Goal: Task Accomplishment & Management: Manage account settings

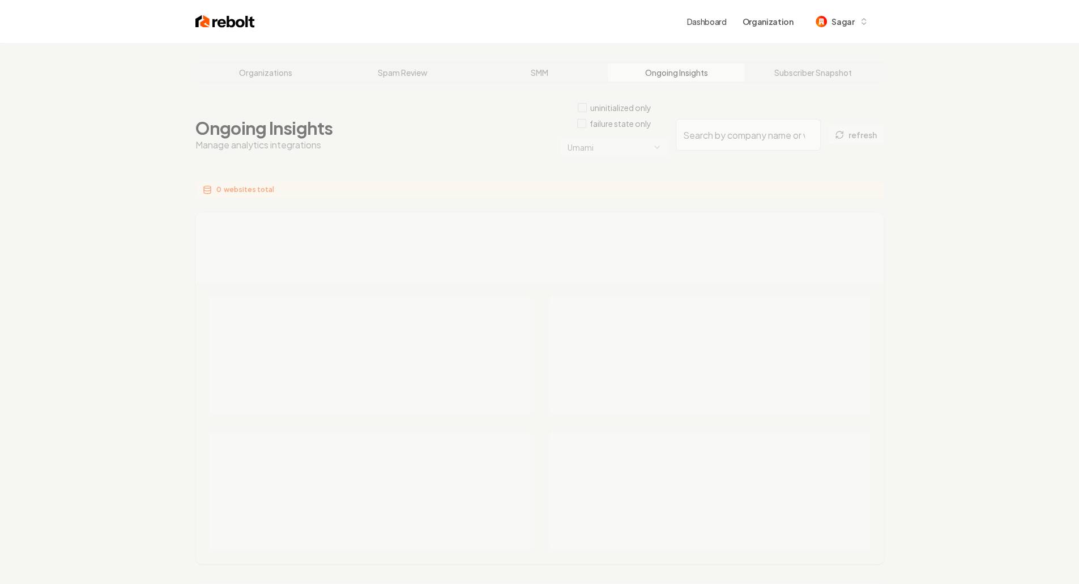
drag, startPoint x: 0, startPoint y: 0, endPoint x: 99, endPoint y: 288, distance: 304.7
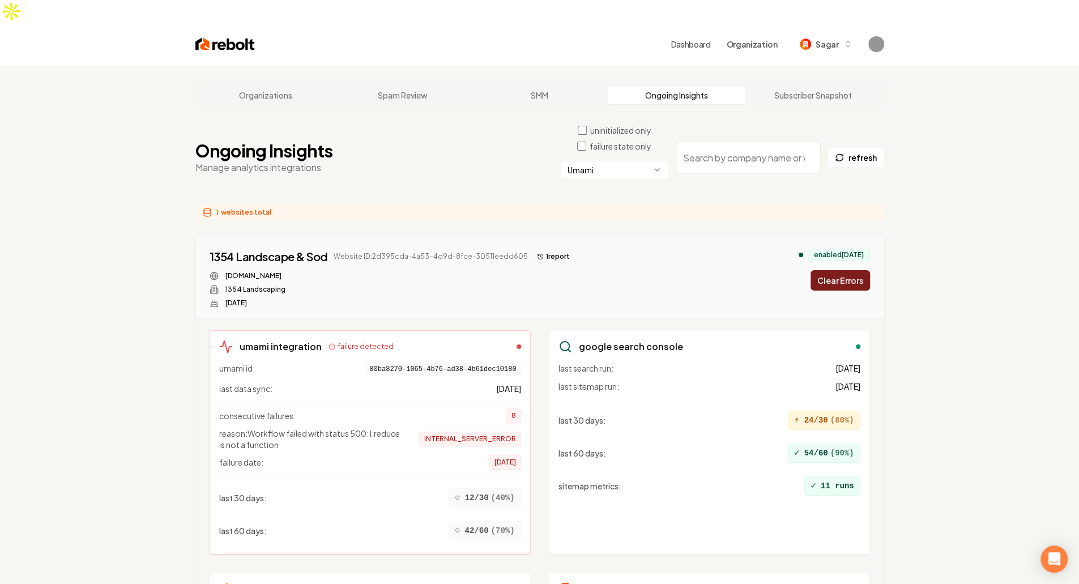
click at [826, 270] on button "Clear Errors" at bounding box center [840, 280] width 59 height 20
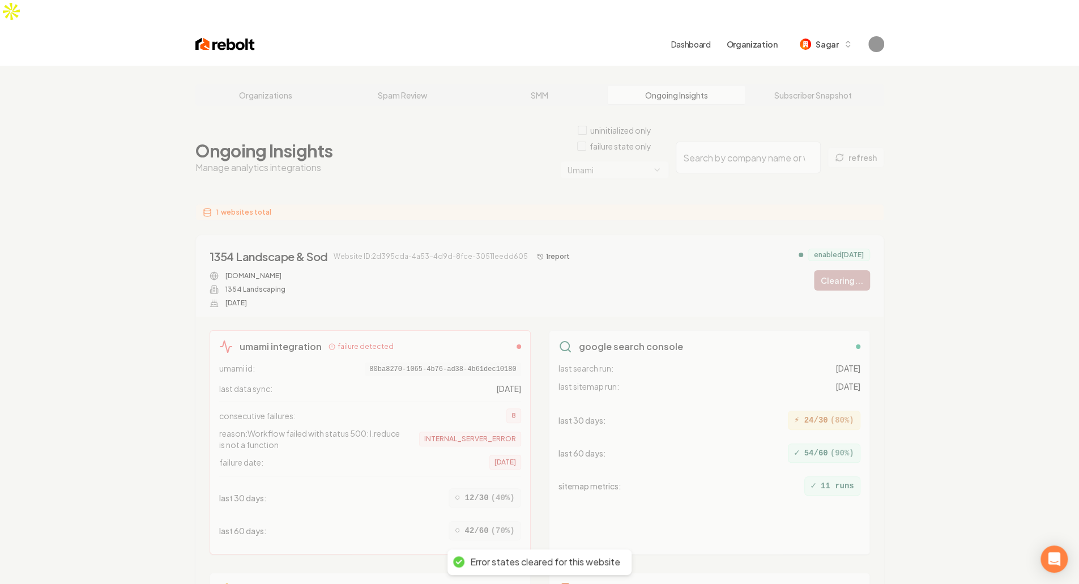
click at [591, 155] on div "Organizations Spam Review SMM Ongoing Insights Subscriber Snapshot Ongoing Insi…" at bounding box center [539, 411] width 1079 height 691
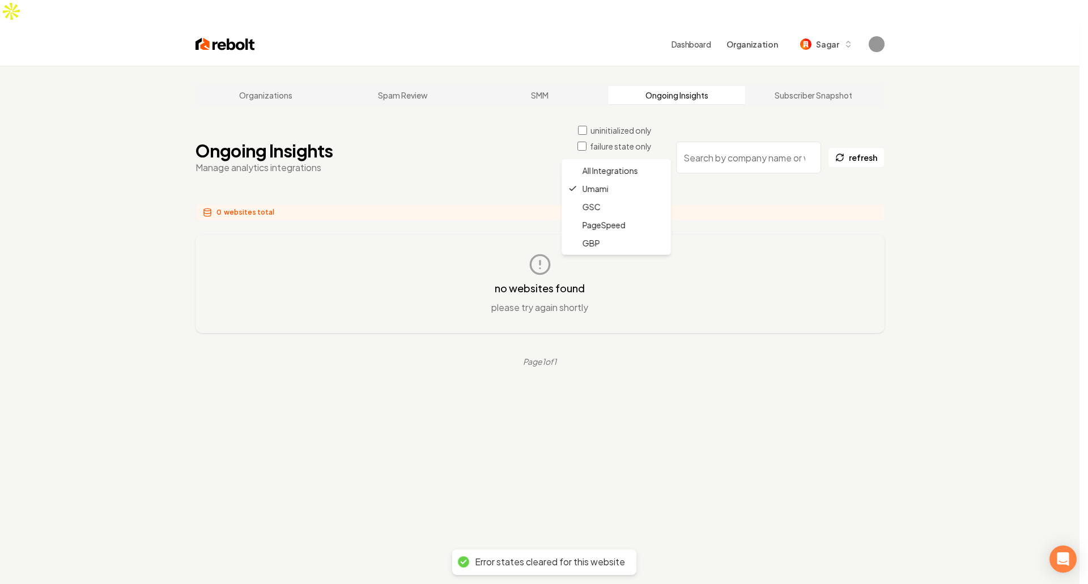
click at [597, 148] on html "Dashboard Organization Sagar Organizations Spam Review SMM Ongoing Insights Sub…" at bounding box center [544, 292] width 1088 height 584
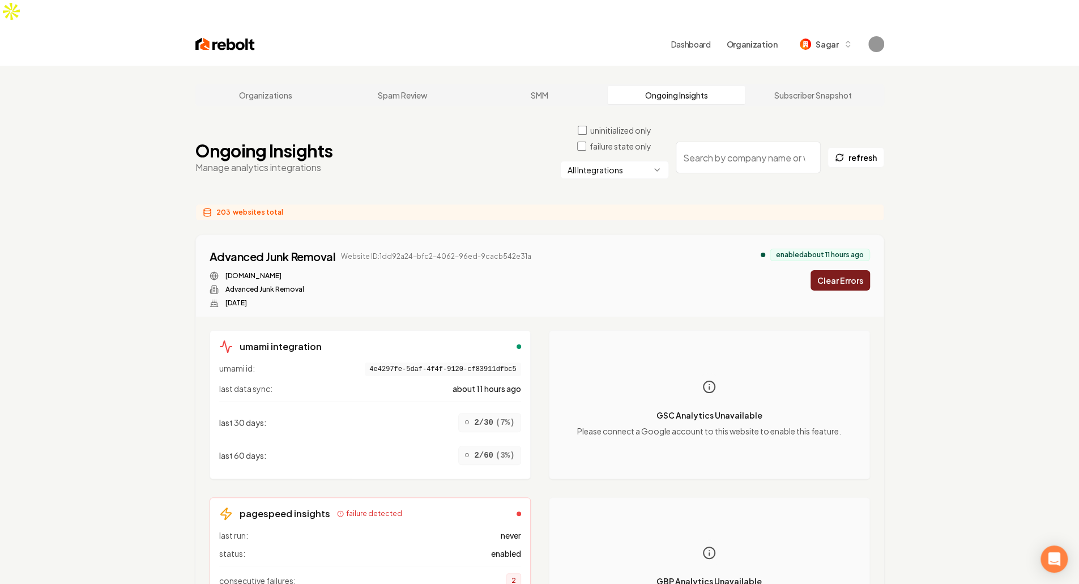
click at [472, 140] on div "Ongoing Insights Manage analytics integrations uninitialized only failure state…" at bounding box center [539, 158] width 689 height 66
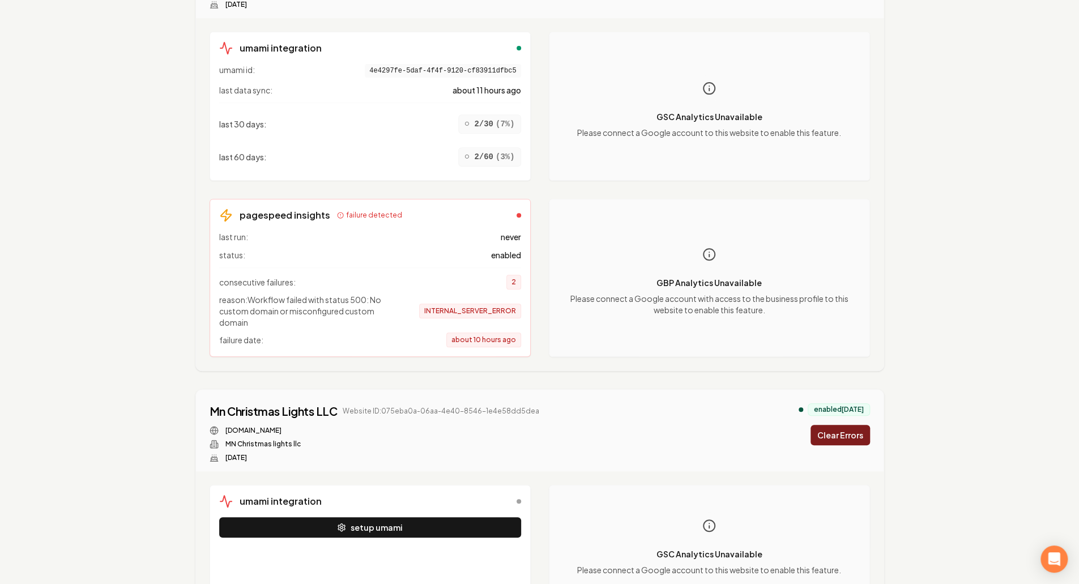
scroll to position [299, 0]
drag, startPoint x: 271, startPoint y: 276, endPoint x: 321, endPoint y: 288, distance: 51.8
click at [321, 293] on span "reason: Workflow failed with status 500: No custom domain or misconfigured cust…" at bounding box center [309, 310] width 181 height 34
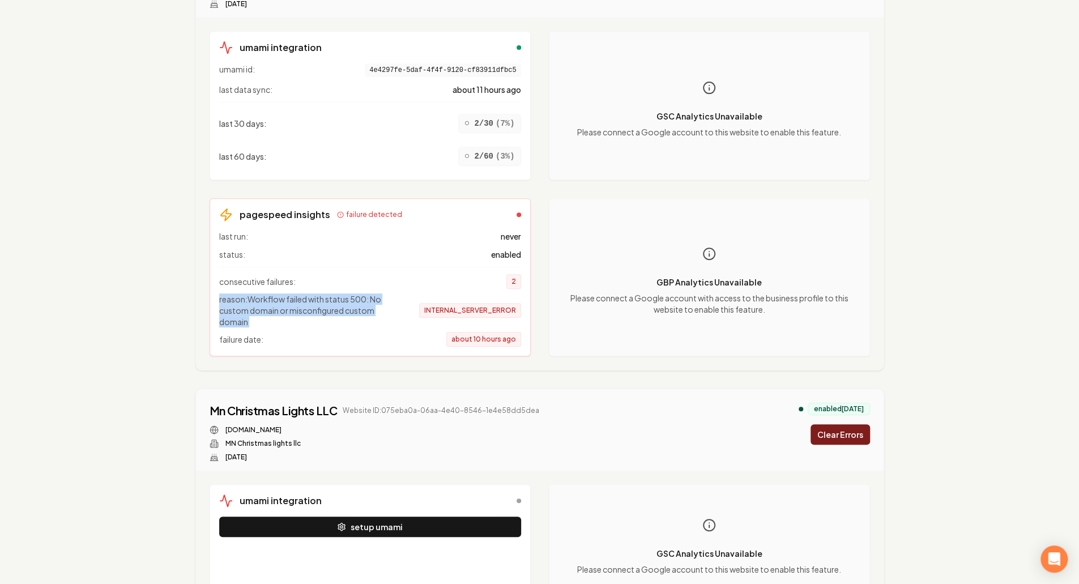
click at [321, 293] on span "reason: Workflow failed with status 500: No custom domain or misconfigured cust…" at bounding box center [309, 310] width 181 height 34
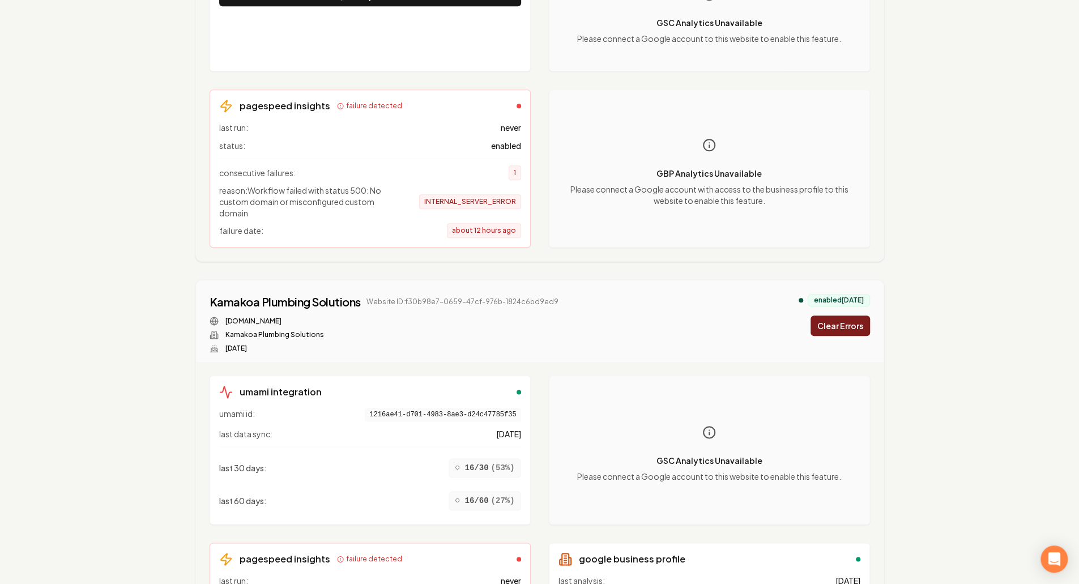
scroll to position [829, 0]
click at [312, 295] on div "Kamakoa Plumbing Solutions" at bounding box center [285, 303] width 151 height 16
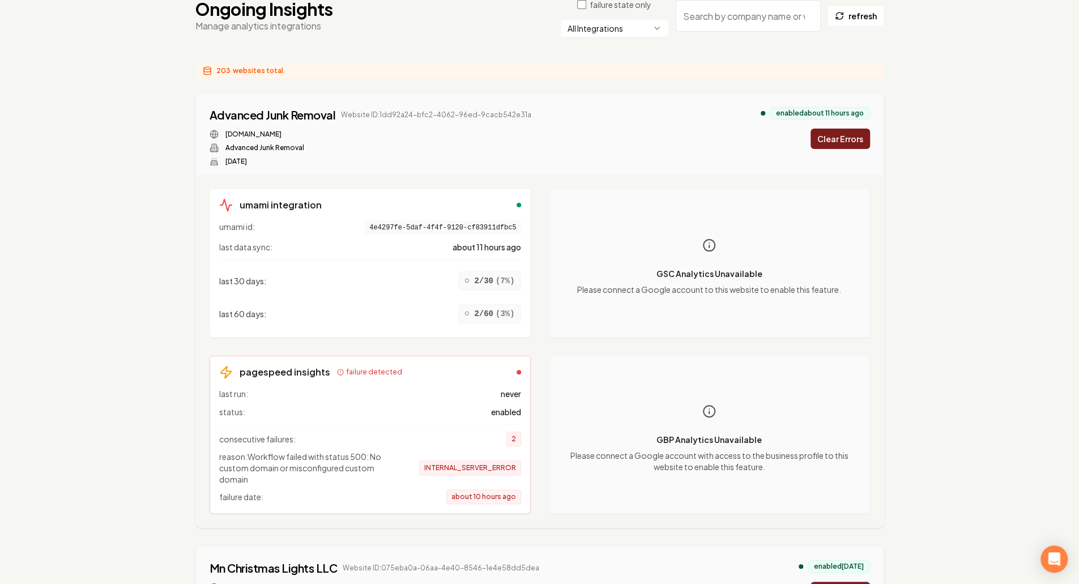
scroll to position [0, 0]
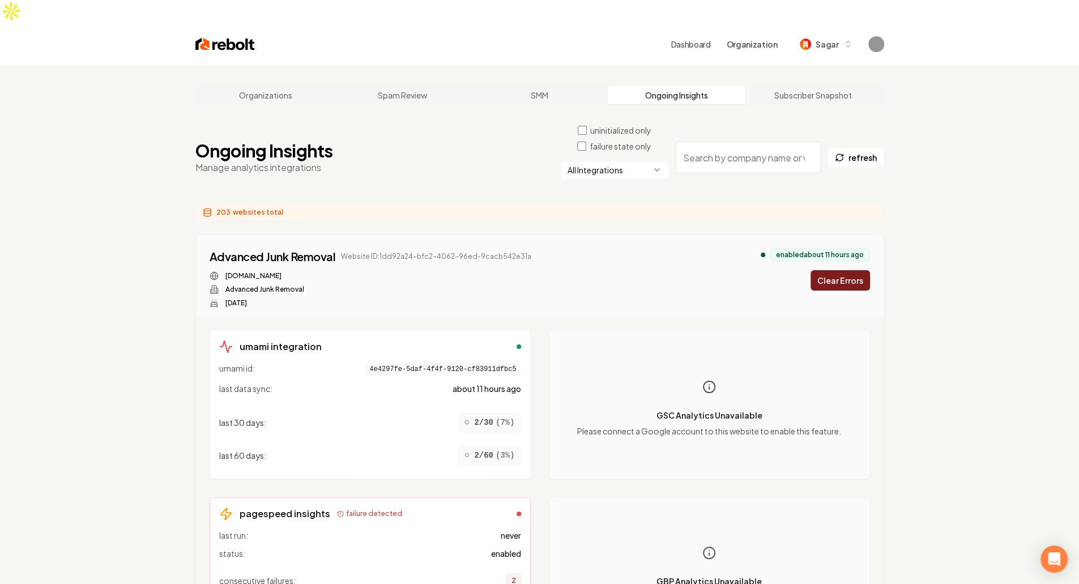
click at [591, 150] on html "Dashboard Organization Sagar Organizations Spam Review SMM Ongoing Insights Sub…" at bounding box center [539, 292] width 1079 height 584
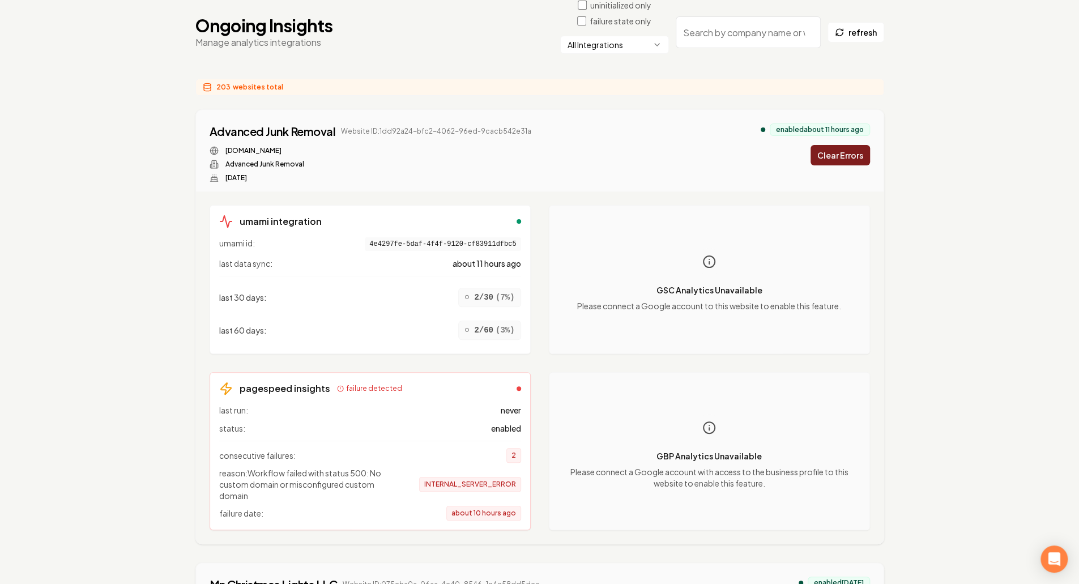
scroll to position [126, 0]
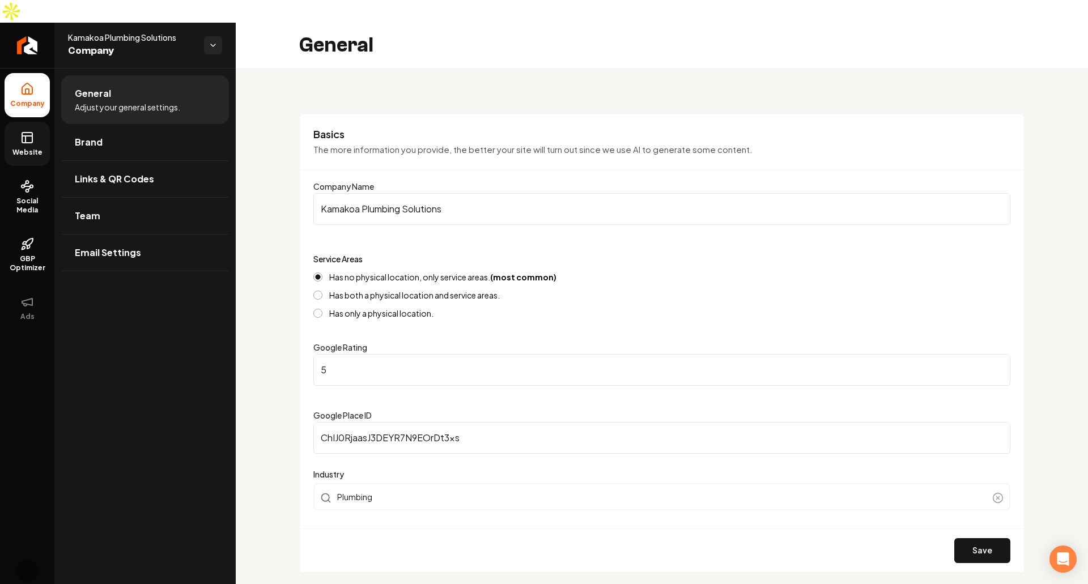
click at [23, 122] on link "Website" at bounding box center [27, 144] width 45 height 44
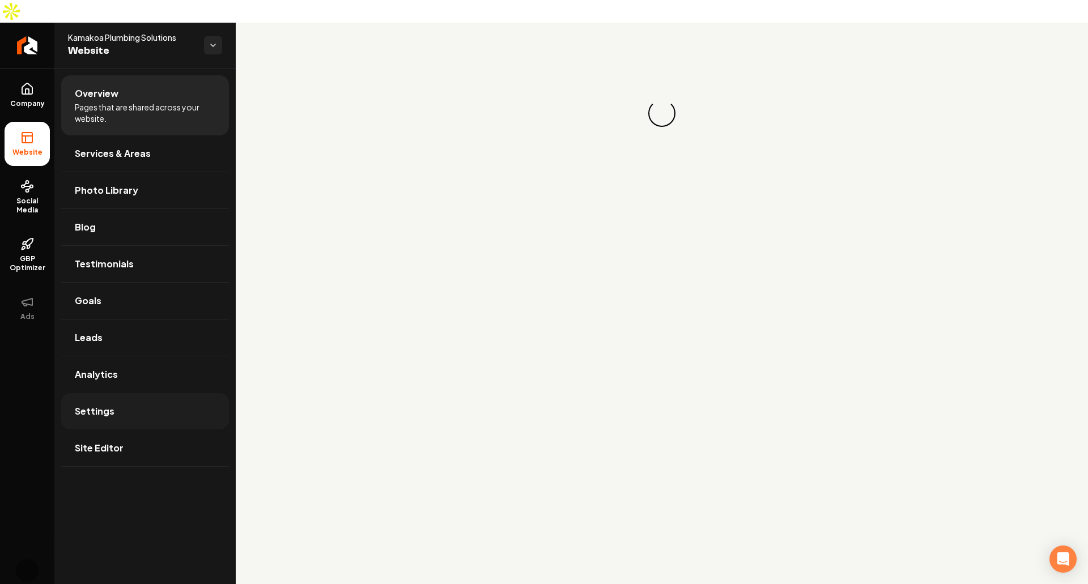
click at [128, 393] on link "Settings" at bounding box center [145, 411] width 168 height 36
